Goal: Task Accomplishment & Management: Manage account settings

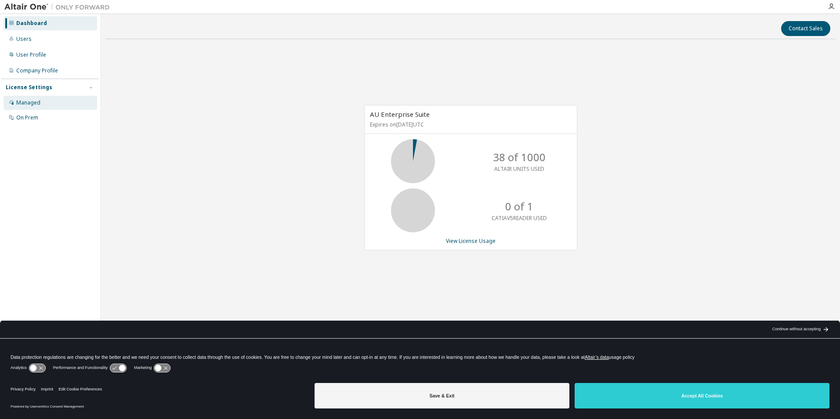
click at [28, 100] on div "Managed" at bounding box center [28, 102] width 24 height 7
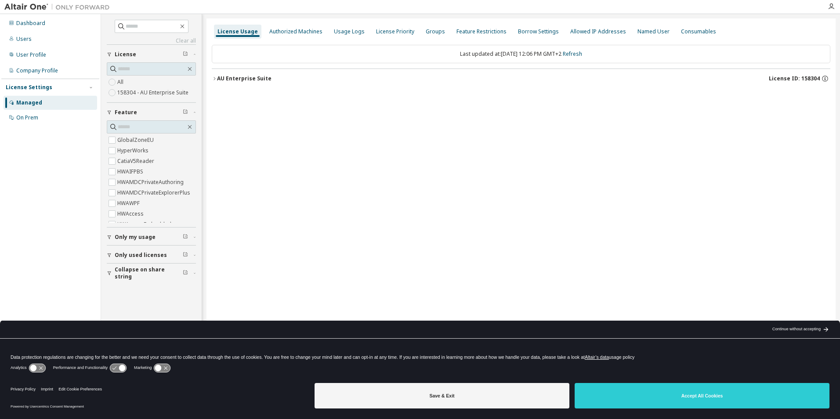
click at [214, 76] on icon "button" at bounding box center [214, 78] width 5 height 5
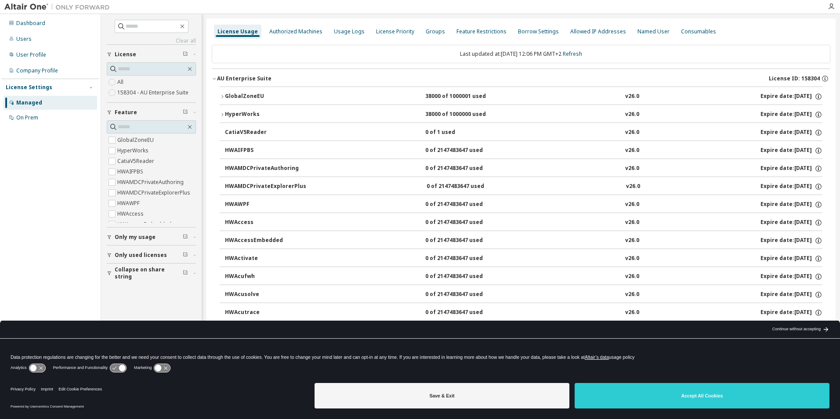
click at [221, 94] on icon "button" at bounding box center [222, 96] width 5 height 5
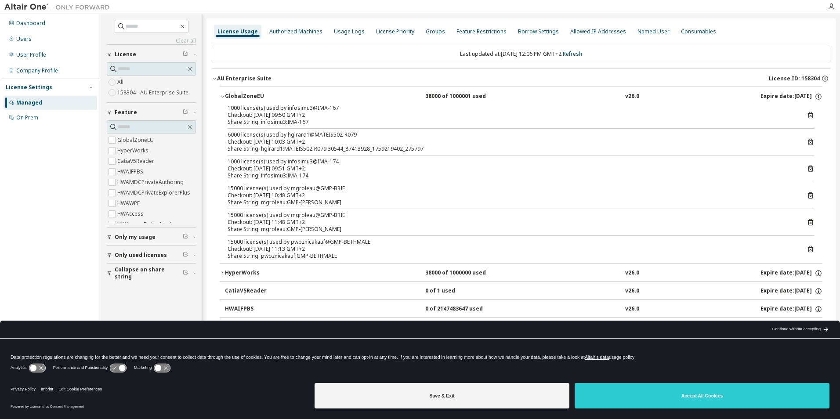
click at [826, 9] on div at bounding box center [831, 6] width 18 height 7
click at [827, 8] on div at bounding box center [831, 6] width 18 height 7
click at [832, 8] on icon "button" at bounding box center [831, 6] width 7 height 7
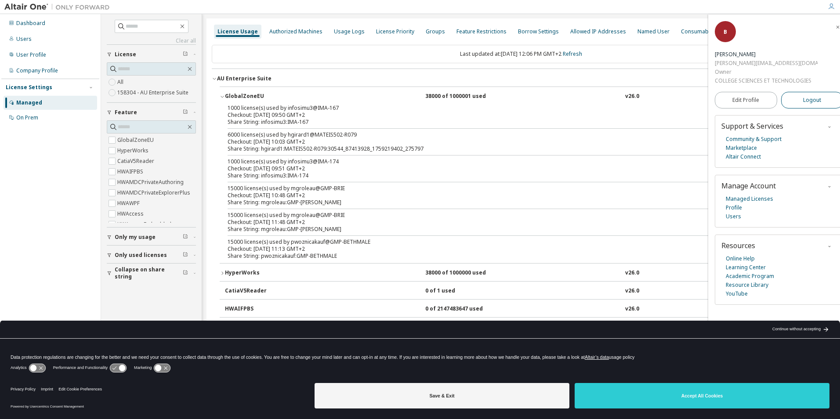
click at [805, 99] on span "Logout" at bounding box center [812, 100] width 18 height 9
